Goal: Manage account settings

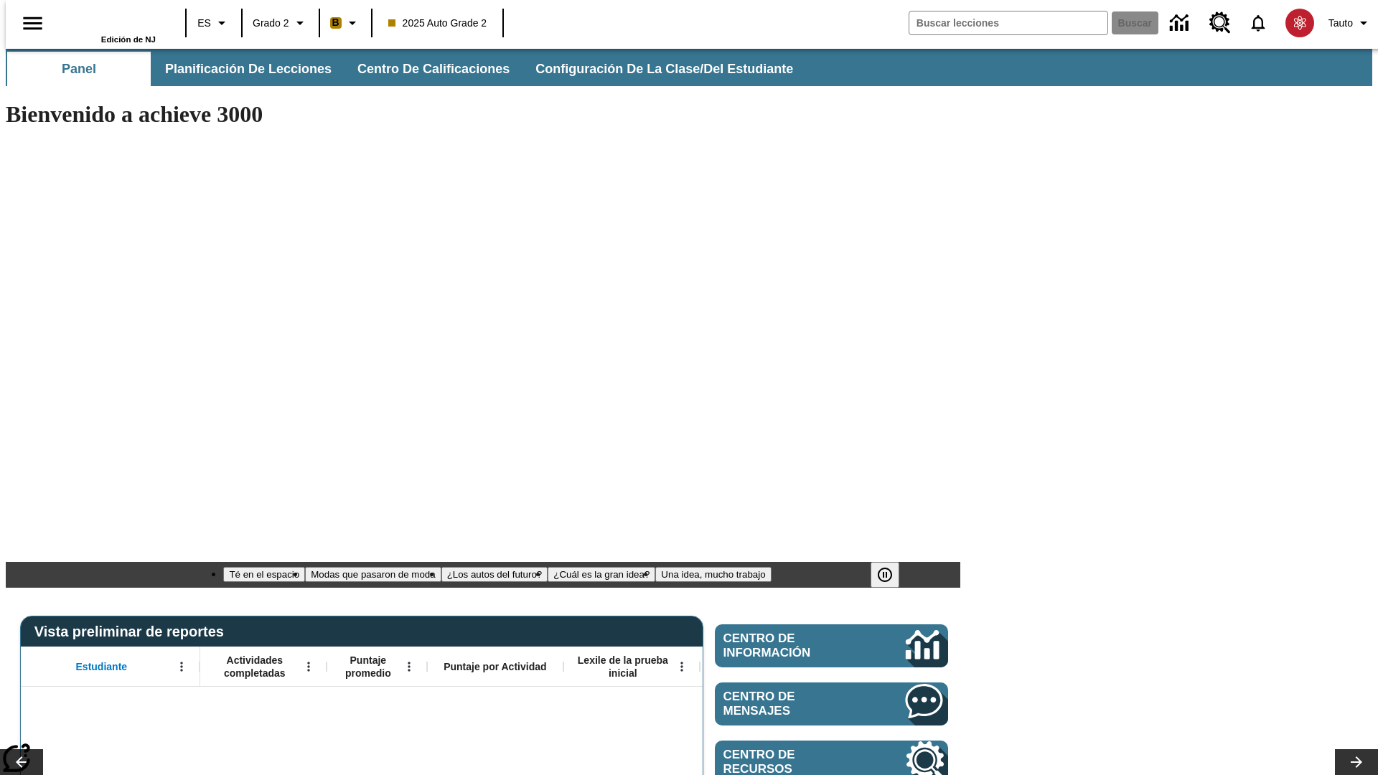
type input "-1"
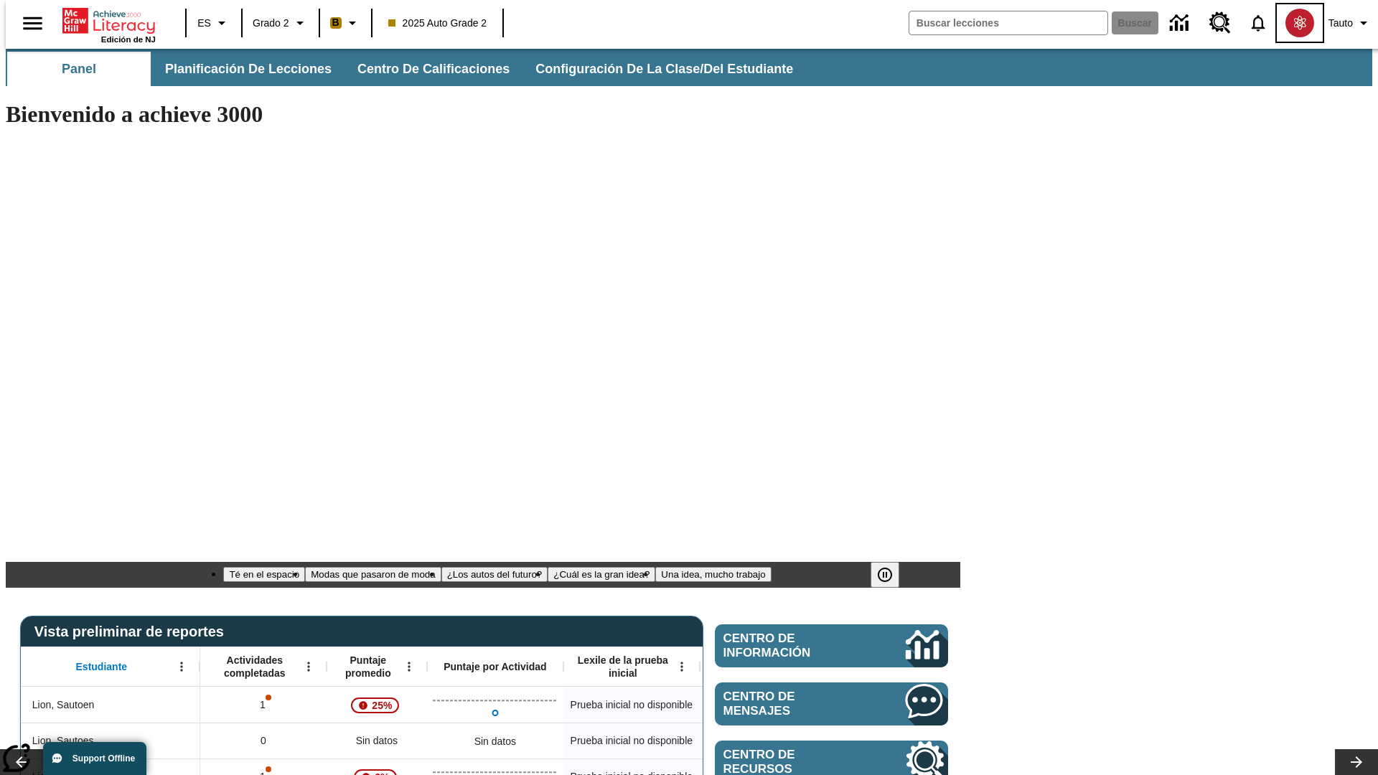
click at [1291, 23] on img "Escoja un nuevo avatar" at bounding box center [1299, 23] width 29 height 29
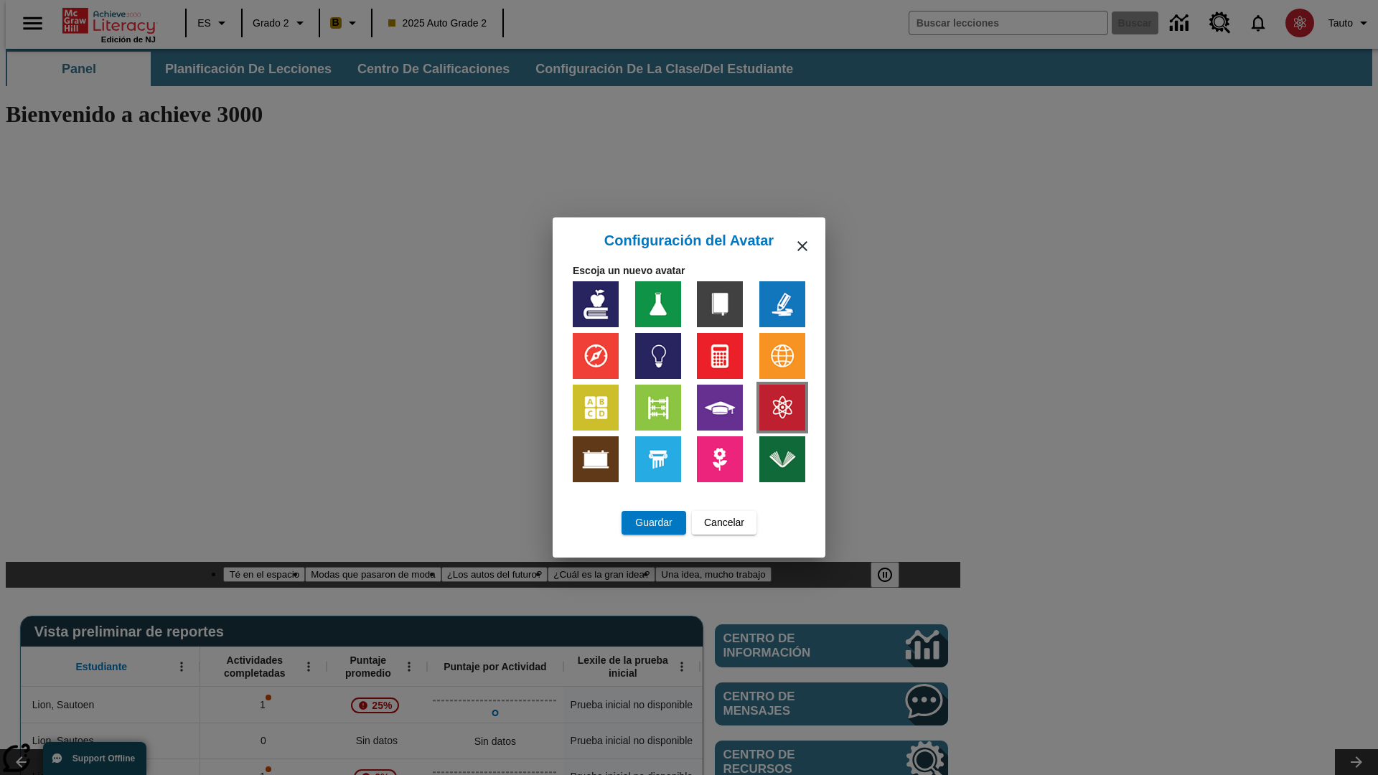
click at [782, 408] on img at bounding box center [782, 408] width 46 height 46
click at [654, 522] on span "Guardar" at bounding box center [653, 522] width 37 height 15
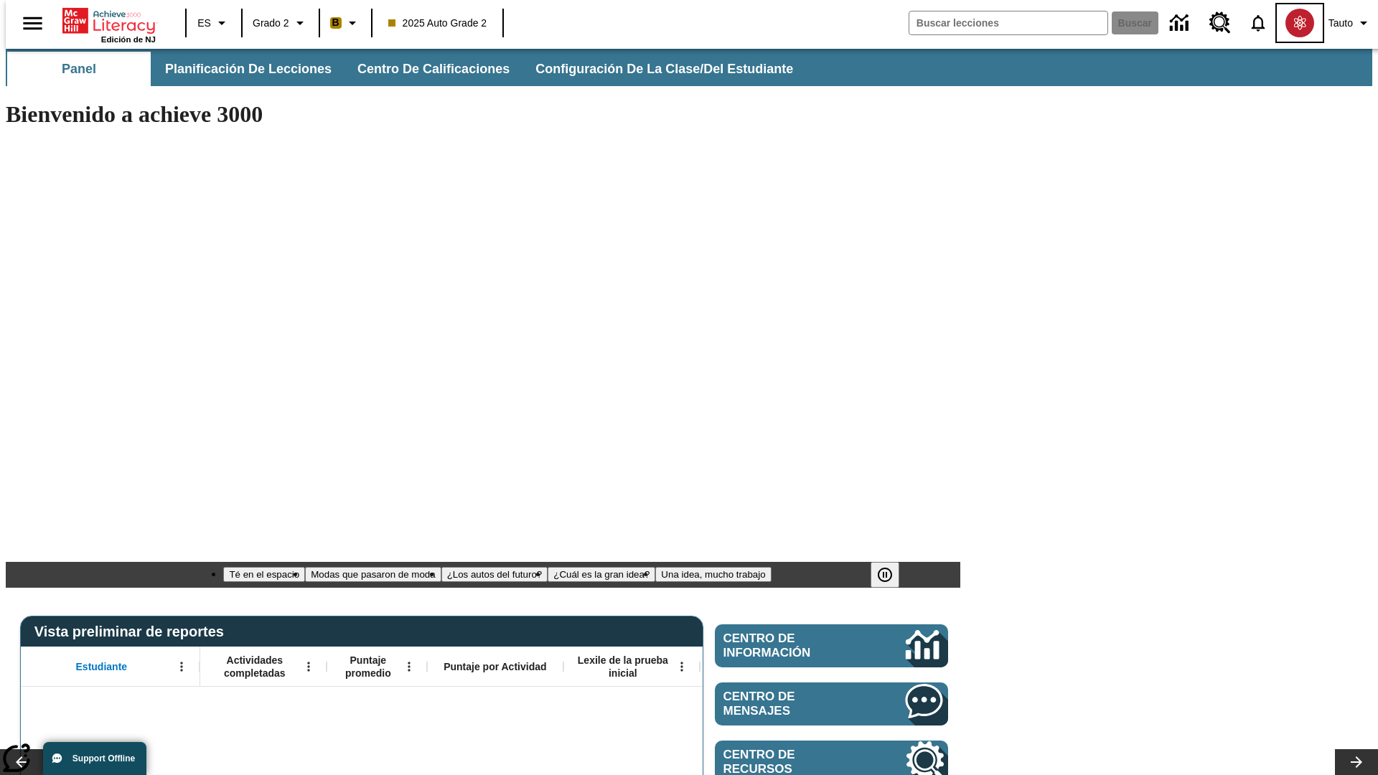
click at [1291, 23] on img "Escoja un nuevo avatar" at bounding box center [1299, 23] width 29 height 29
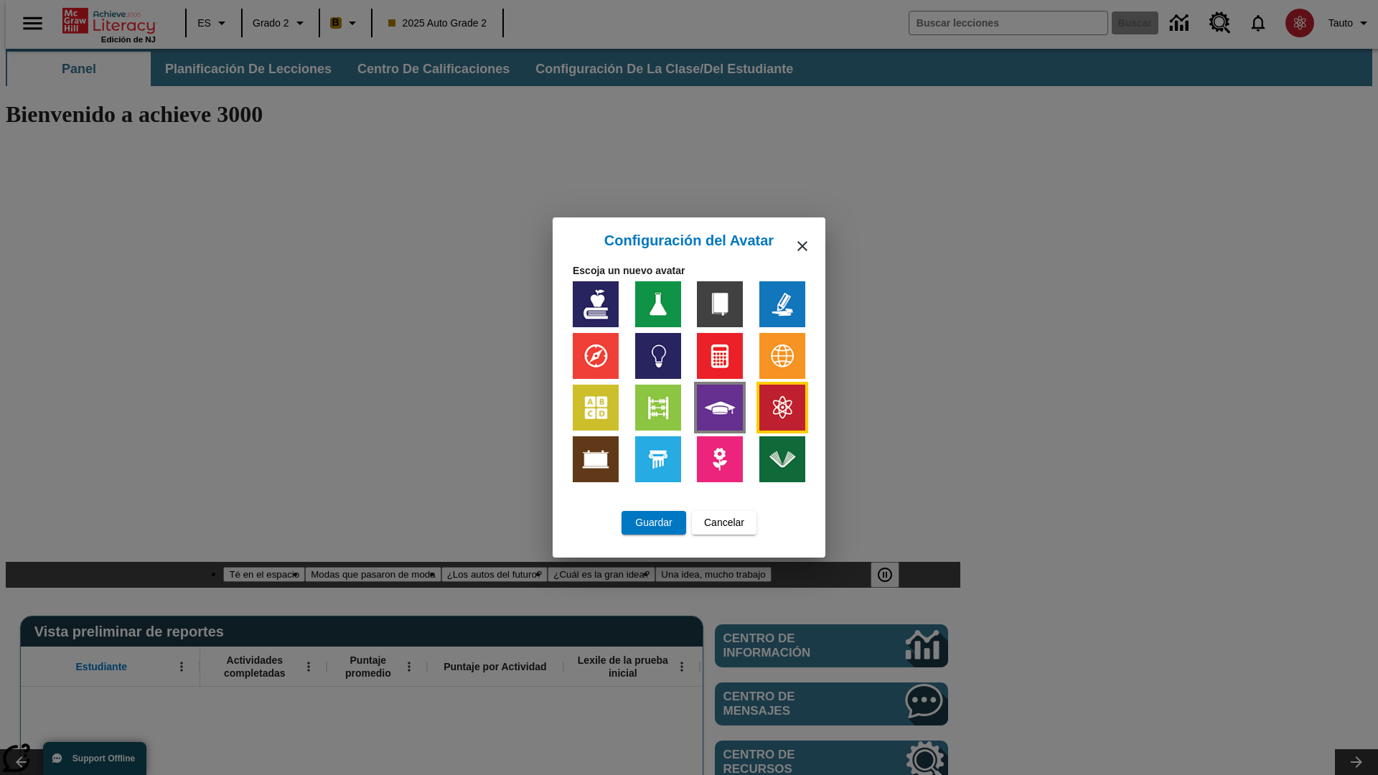
click at [720, 408] on img at bounding box center [720, 408] width 46 height 46
click at [724, 522] on span "Cancelar" at bounding box center [724, 522] width 40 height 15
